Goal: Information Seeking & Learning: Learn about a topic

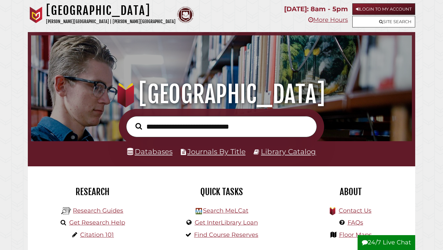
scroll to position [126, 377]
click at [155, 156] on link "Databases" at bounding box center [149, 151] width 45 height 9
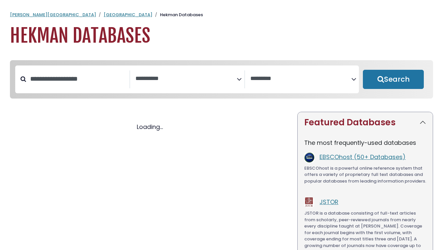
select select "Database Subject Filter"
select select "Database Vendors Filter"
select select "Database Subject Filter"
select select "Database Vendors Filter"
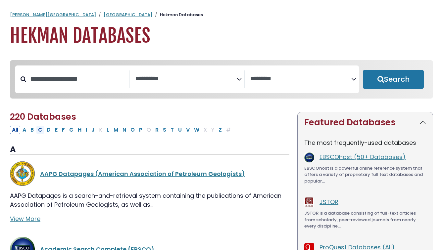
click at [44, 134] on button "C" at bounding box center [40, 130] width 8 height 9
select select "Database Subject Filter"
select select "Database Vendors Filter"
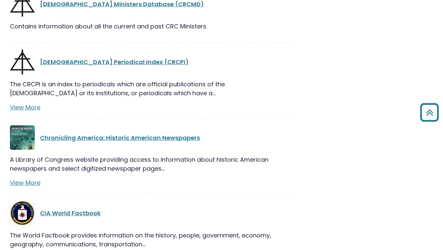
scroll to position [1214, 0]
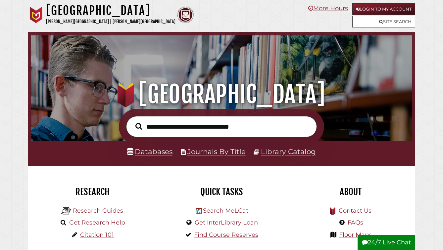
scroll to position [126, 377]
click at [158, 131] on input "text" at bounding box center [221, 126] width 191 height 21
type input "**********"
click at [132, 121] on button "Search" at bounding box center [138, 126] width 13 height 10
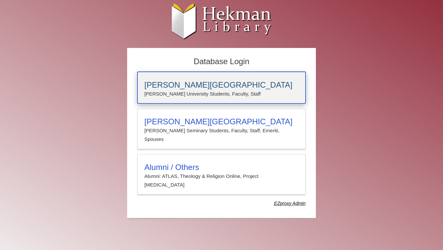
click at [176, 82] on h3 "Calvin University" at bounding box center [221, 84] width 154 height 9
